Goal: Task Accomplishment & Management: Manage account settings

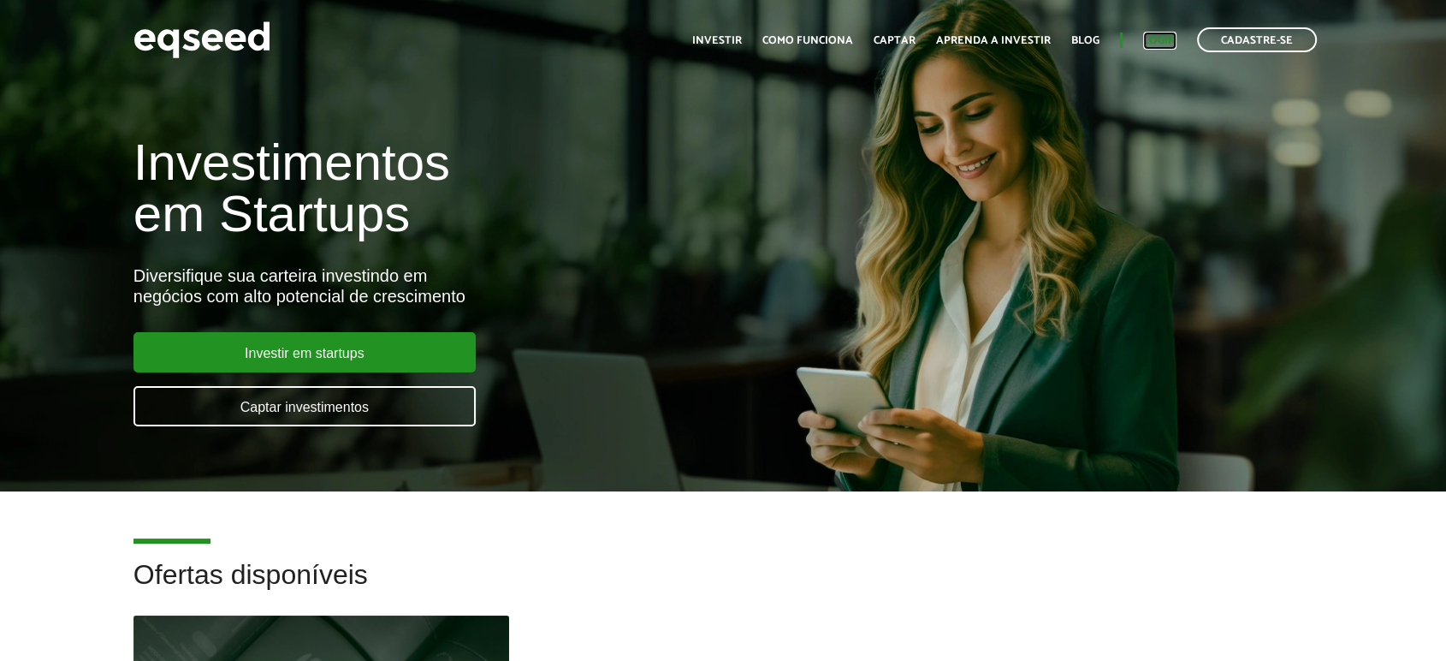
click at [1158, 39] on link "Login" at bounding box center [1159, 40] width 33 height 11
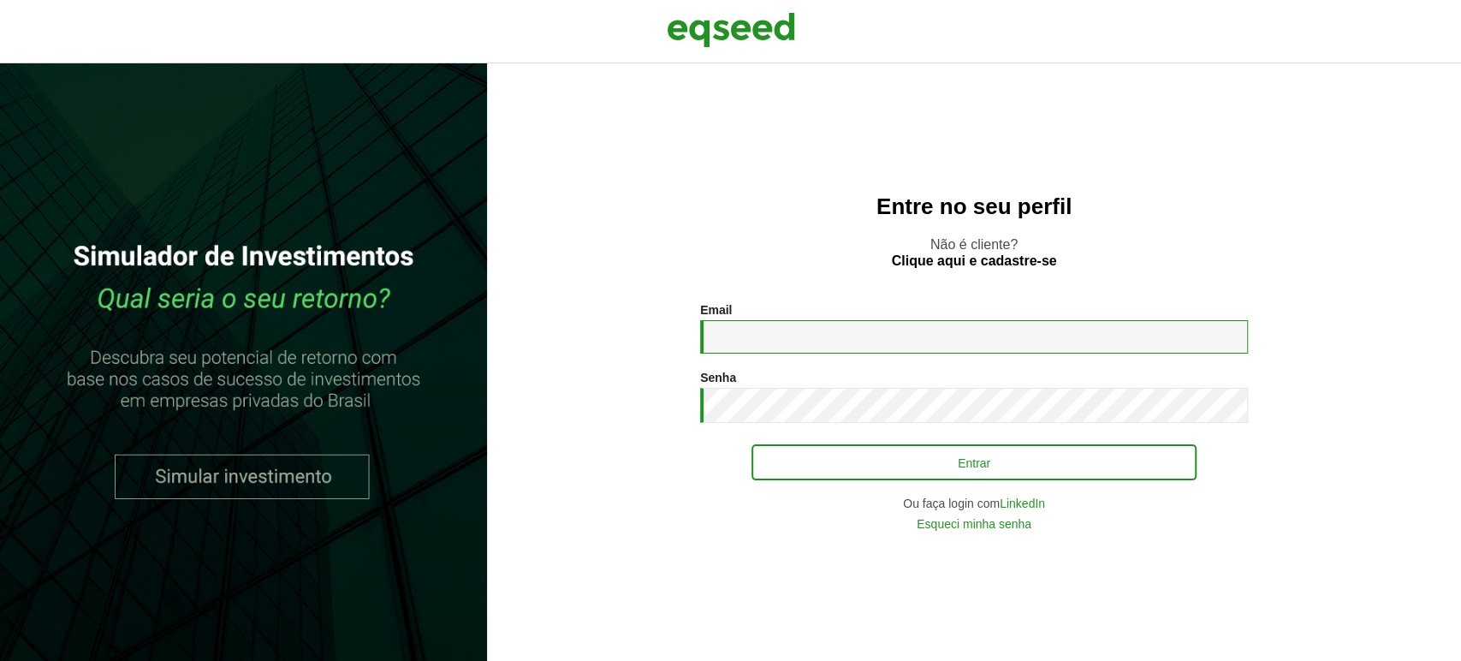
type input "**********"
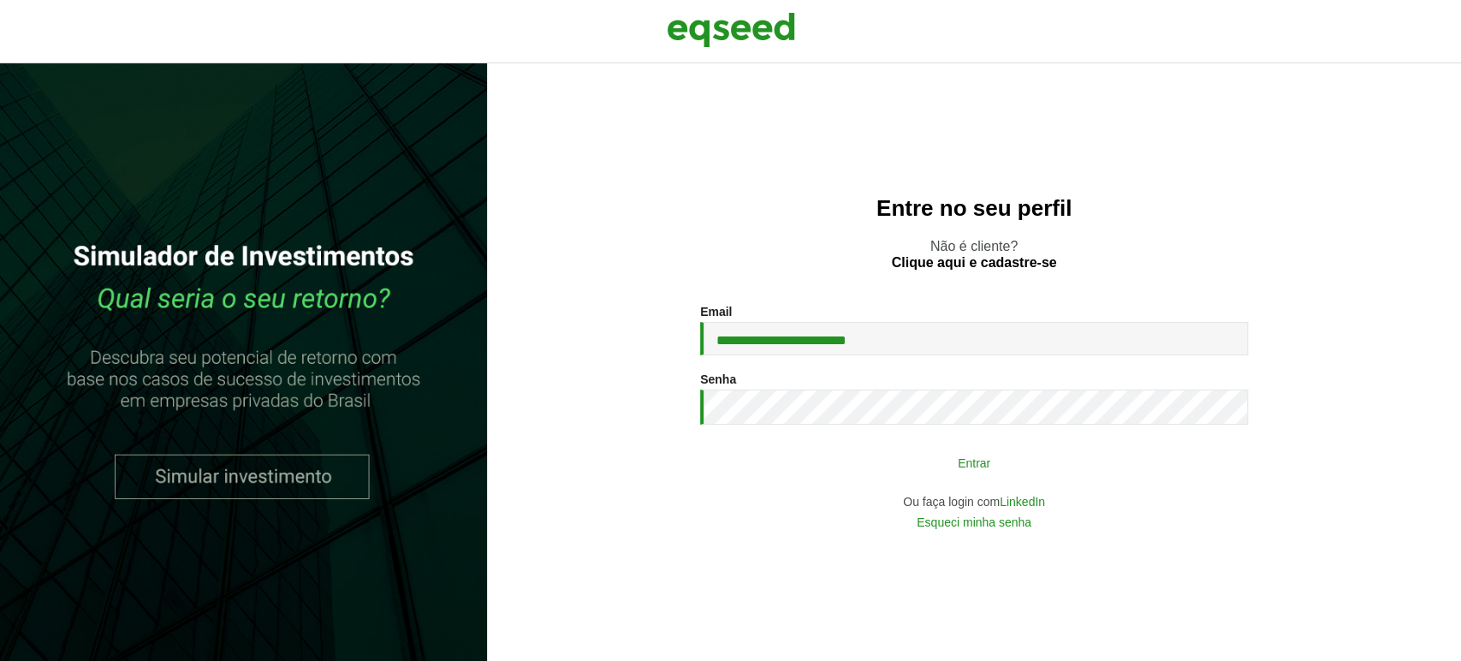
click at [806, 476] on button "Entrar" at bounding box center [973, 462] width 445 height 33
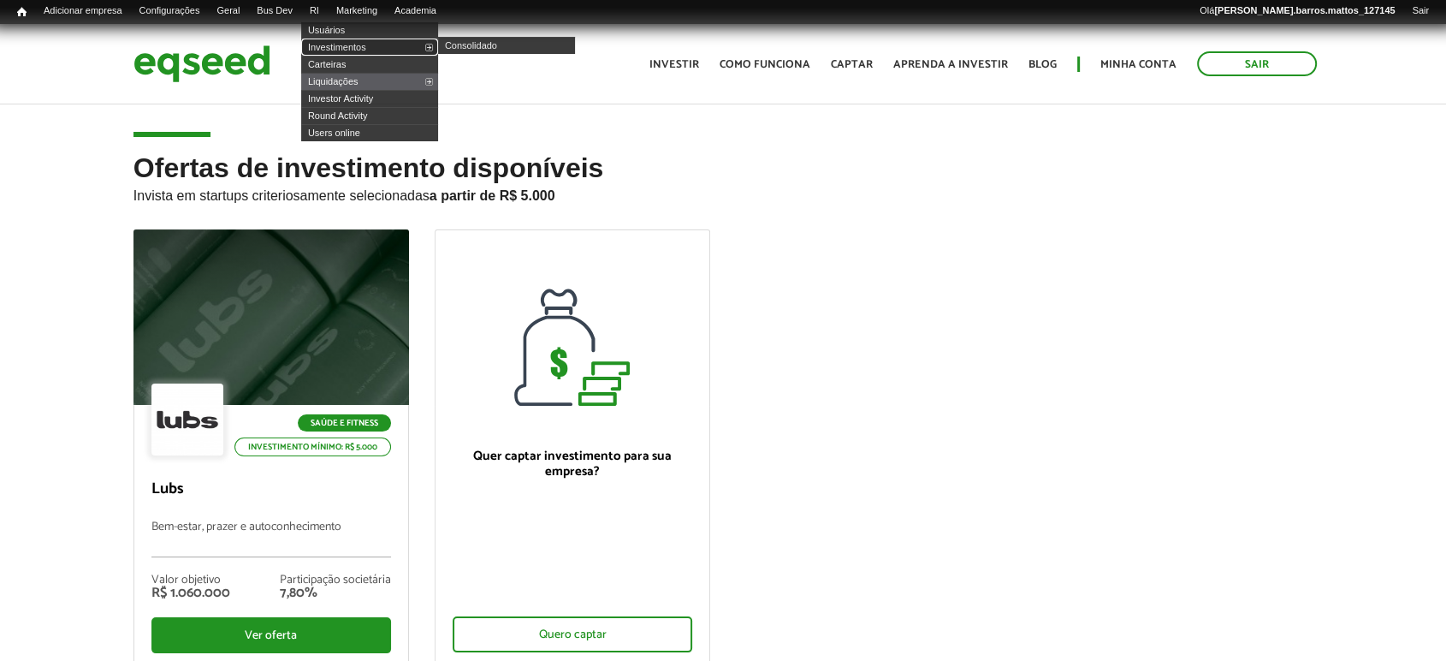
click at [341, 44] on link "Investimentos" at bounding box center [369, 47] width 137 height 17
